Goal: Use online tool/utility: Use online tool/utility

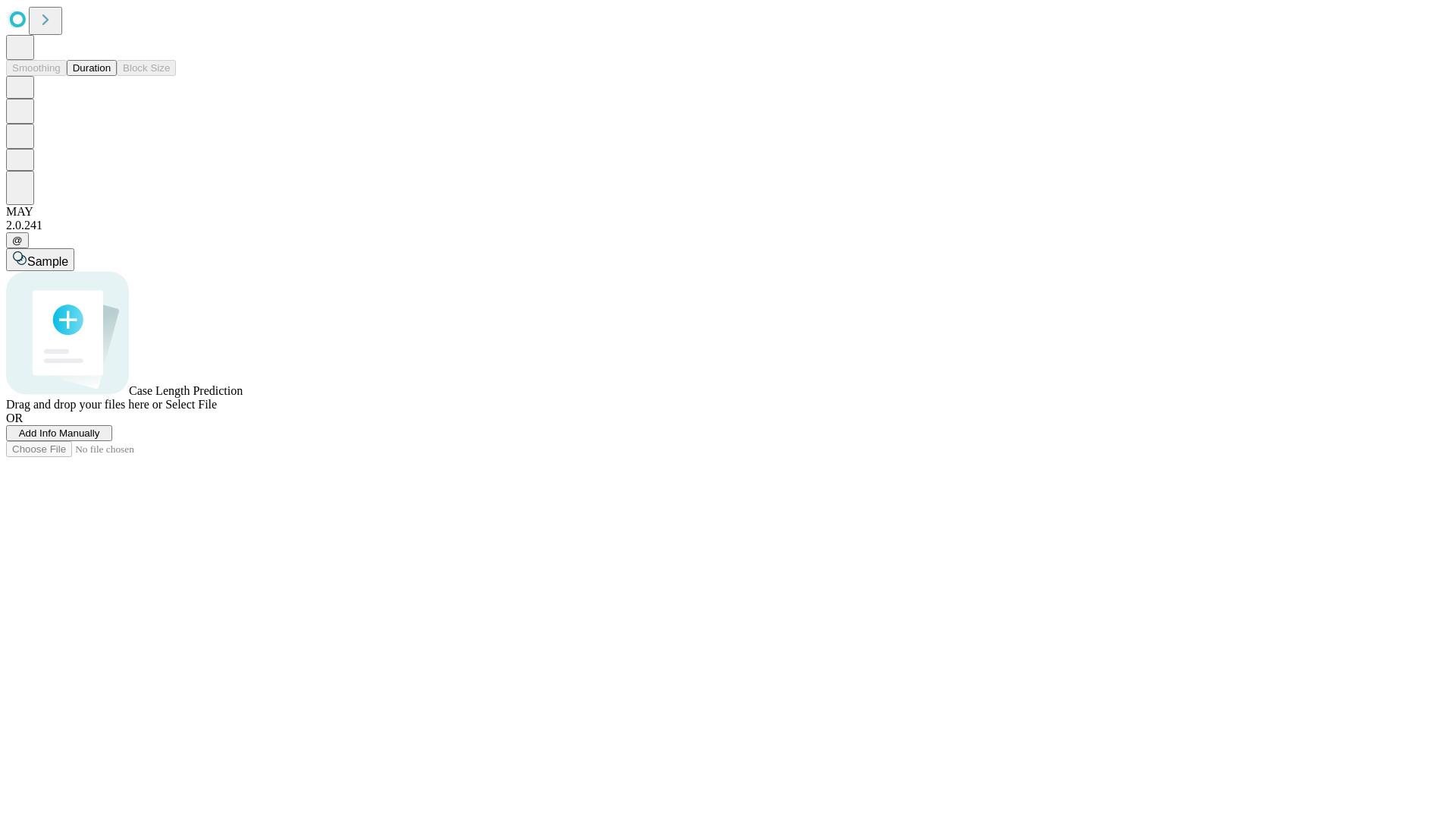
click at [111, 76] on button "Duration" at bounding box center [91, 67] width 50 height 16
click at [68, 255] on span "Sample" at bounding box center [48, 261] width 41 height 13
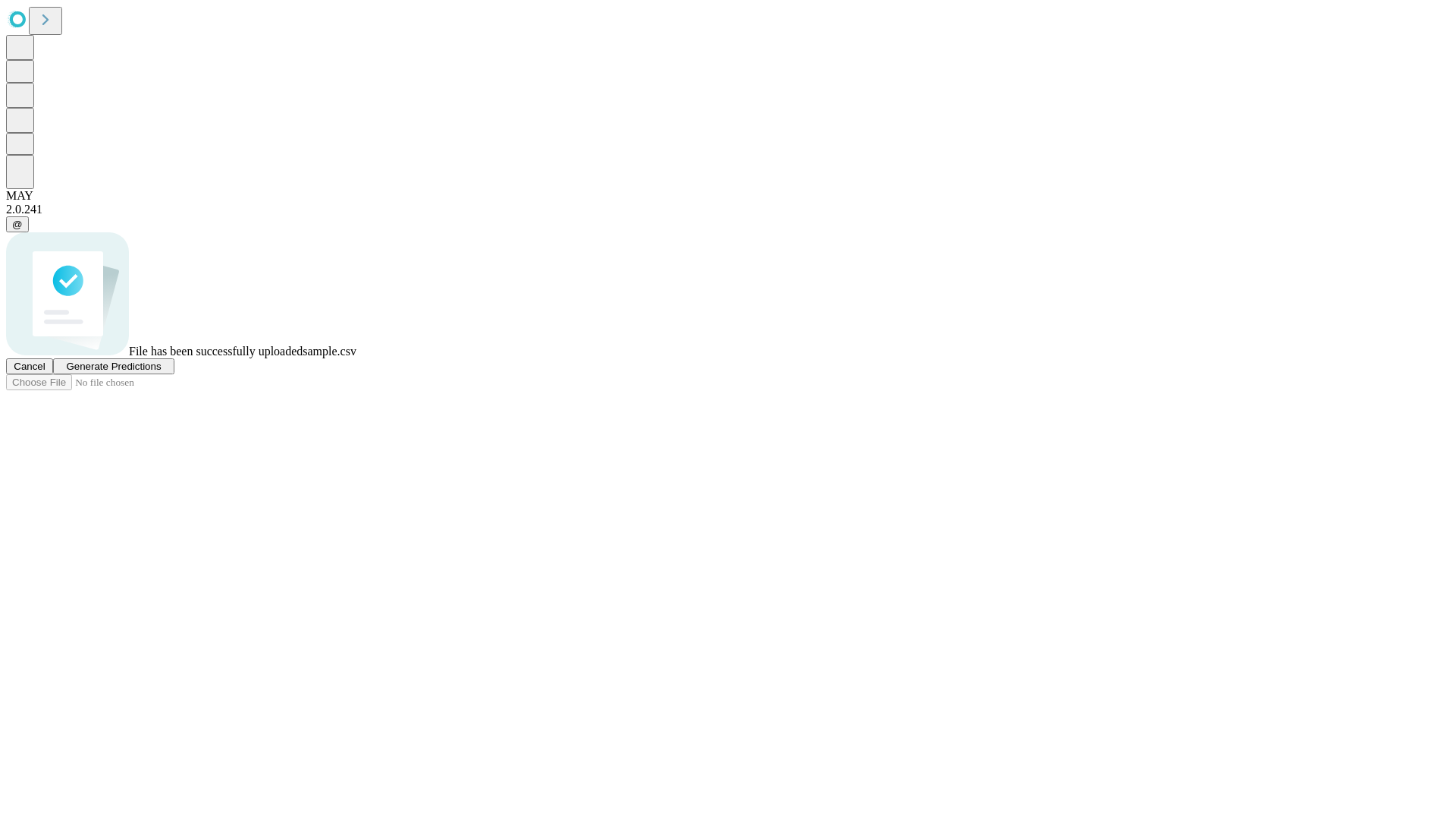
click at [161, 372] on span "Generate Predictions" at bounding box center [113, 366] width 94 height 12
